Goal: Use online tool/utility: Utilize a website feature to perform a specific function

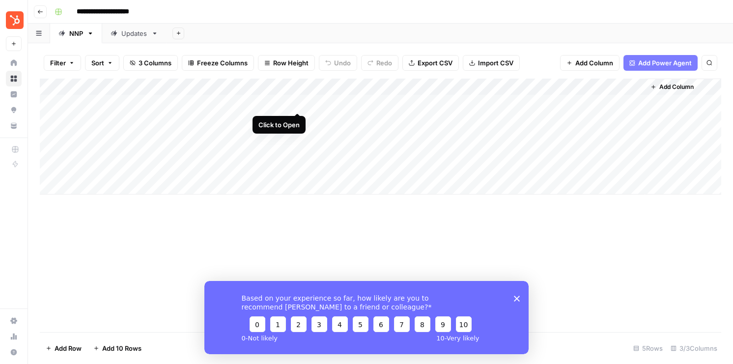
click at [296, 101] on div "Add Column" at bounding box center [380, 137] width 681 height 116
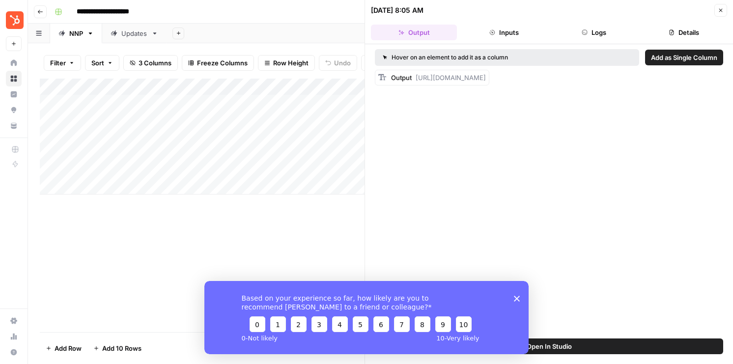
click at [505, 33] on button "Inputs" at bounding box center [504, 33] width 86 height 16
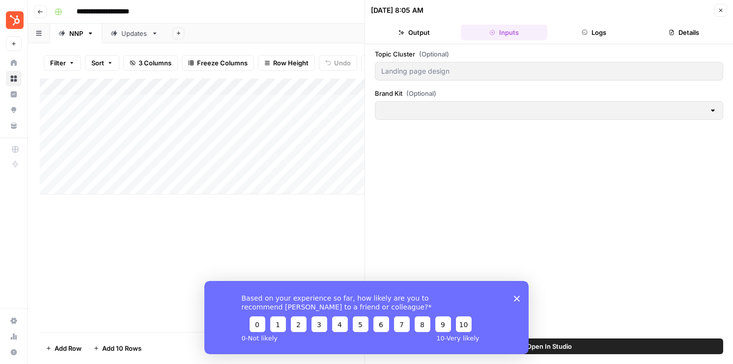
type input "HubSpot"
click at [724, 11] on button "Close" at bounding box center [720, 10] width 13 height 13
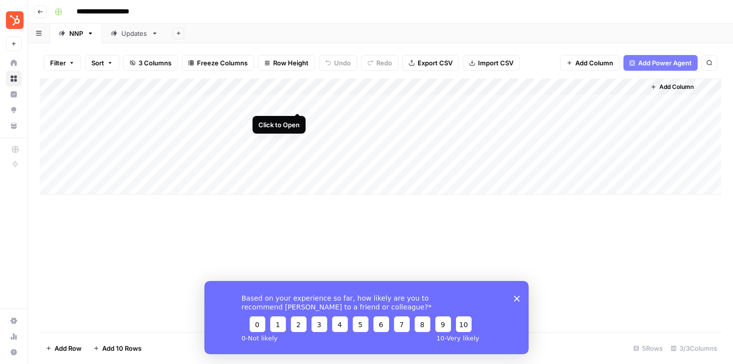
click at [299, 102] on div "Add Column" at bounding box center [380, 137] width 681 height 116
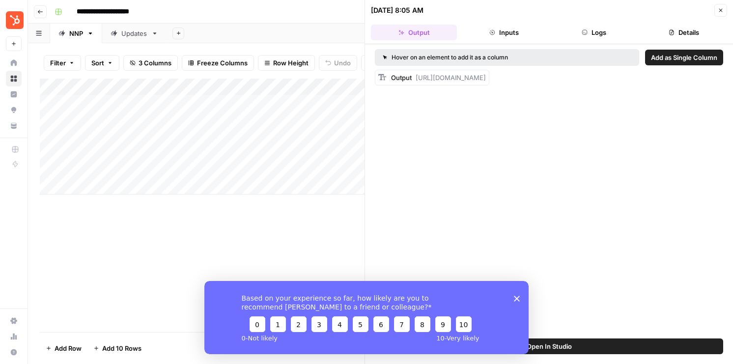
click at [497, 33] on button "Inputs" at bounding box center [504, 33] width 86 height 16
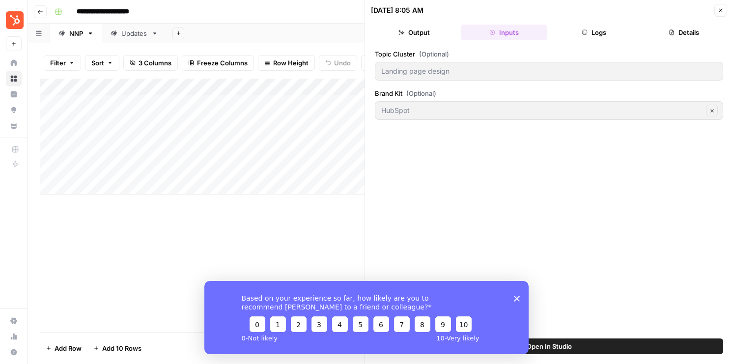
click at [593, 34] on button "Logs" at bounding box center [594, 33] width 86 height 16
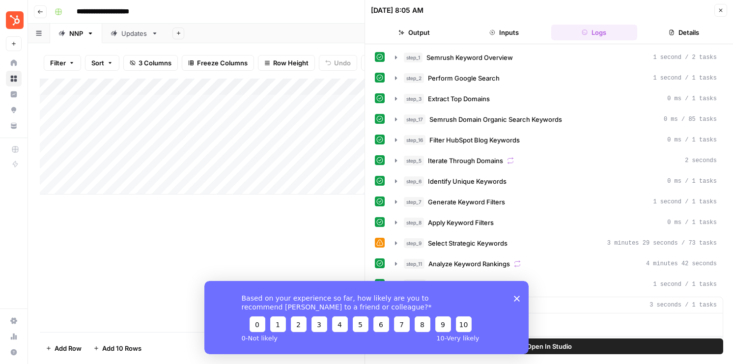
click at [515, 297] on polygon "Close survey" at bounding box center [517, 298] width 6 height 6
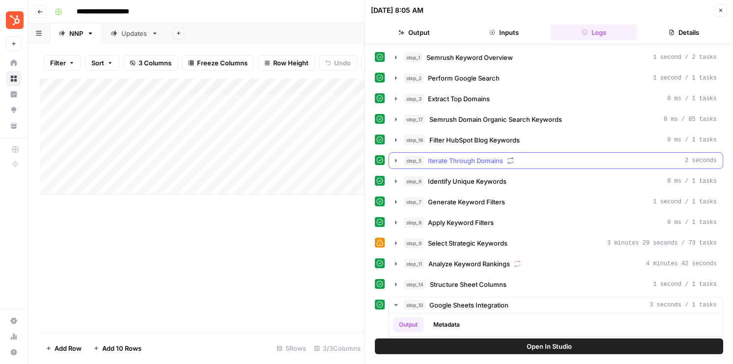
click at [395, 162] on icon "button" at bounding box center [396, 160] width 2 height 3
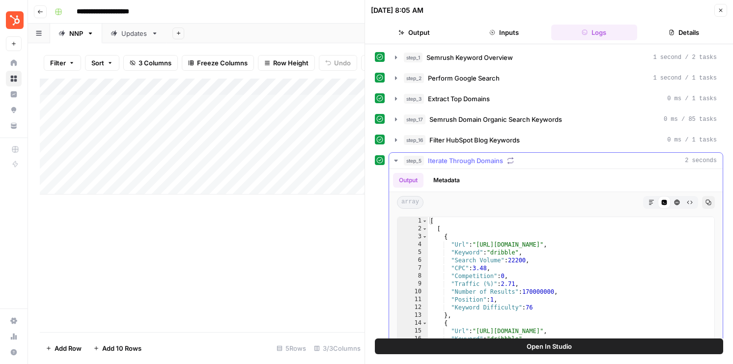
click at [396, 162] on icon "button" at bounding box center [396, 161] width 8 height 8
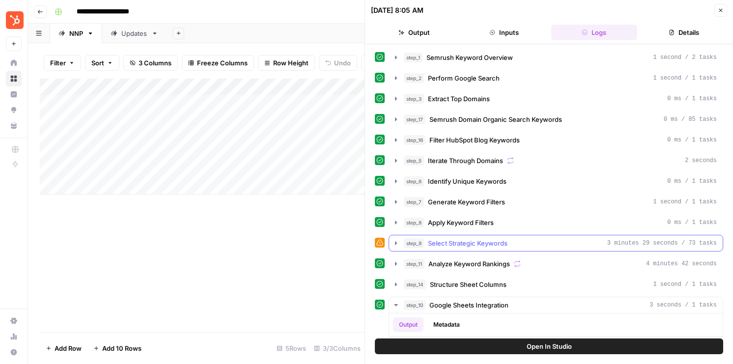
click at [392, 244] on icon "button" at bounding box center [396, 243] width 8 height 8
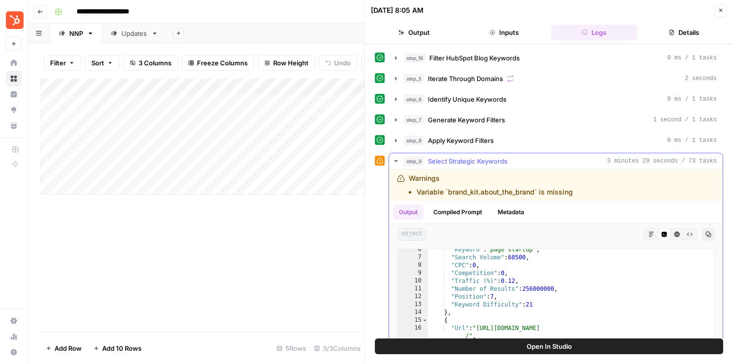
scroll to position [63, 0]
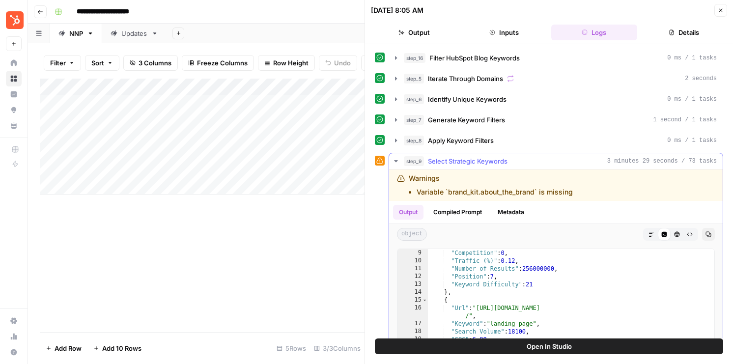
click at [470, 211] on button "Compiled Prompt" at bounding box center [457, 212] width 60 height 15
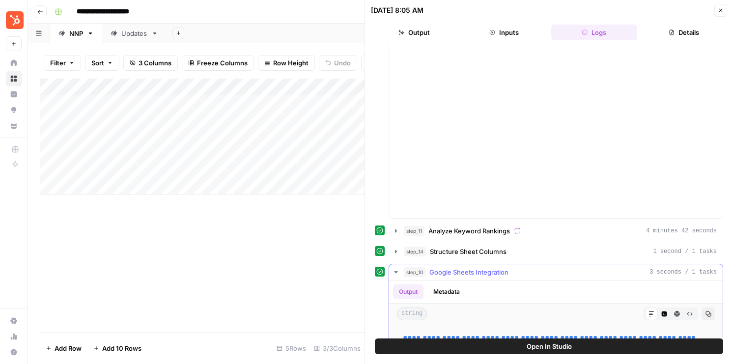
scroll to position [343, 0]
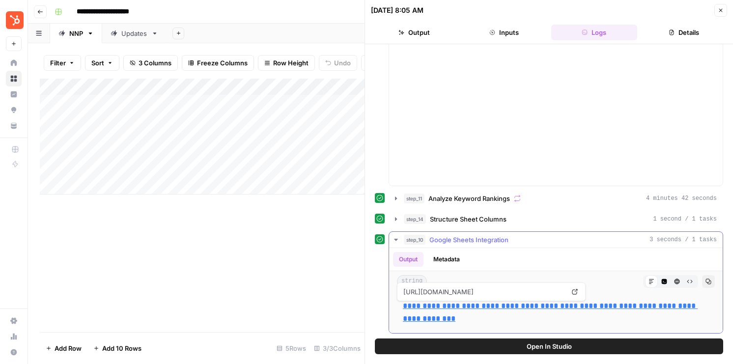
click at [418, 310] on link "**********" at bounding box center [550, 312] width 295 height 20
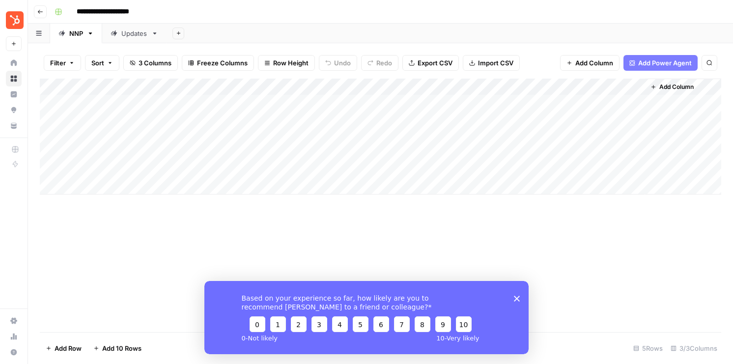
click at [410, 100] on div "Add Column" at bounding box center [380, 137] width 681 height 116
